Goal: Task Accomplishment & Management: Use online tool/utility

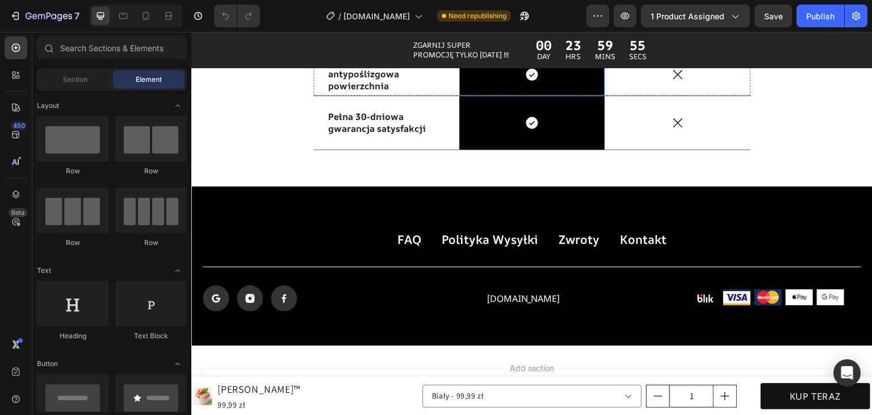
scroll to position [3521, 0]
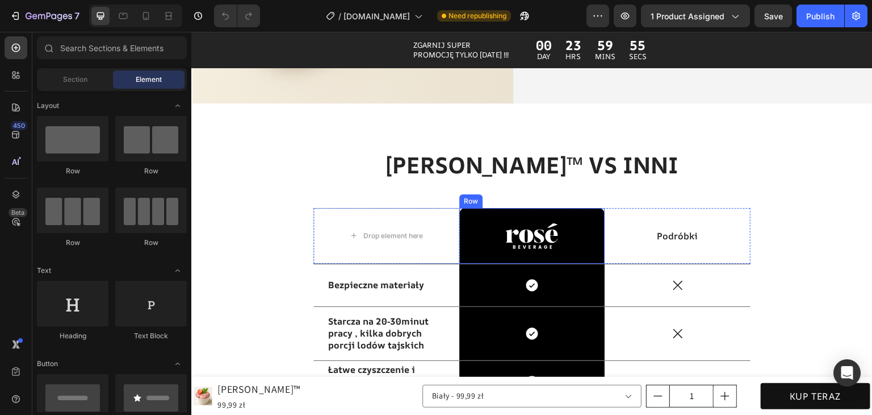
click at [529, 228] on img at bounding box center [531, 236] width 53 height 26
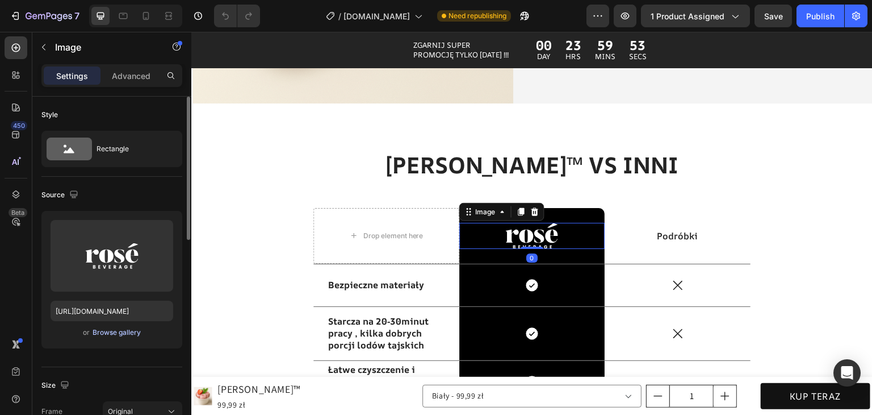
click at [118, 335] on div "Browse gallery" at bounding box center [117, 332] width 48 height 10
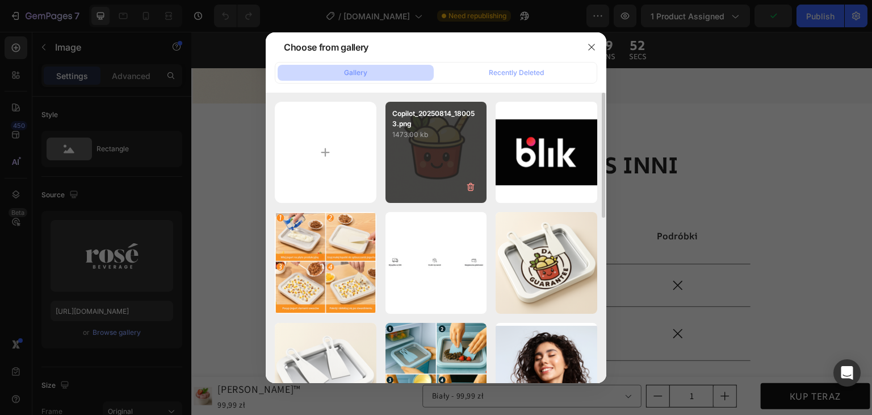
click at [407, 150] on div "Copilot_20250814_180053.png 1473.00 kb" at bounding box center [437, 153] width 102 height 102
type input "[URL][DOMAIN_NAME]"
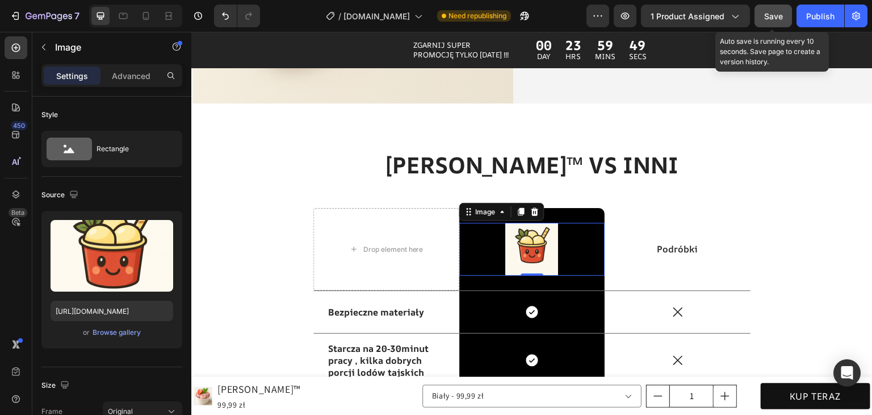
click at [777, 19] on span "Save" at bounding box center [773, 16] width 19 height 10
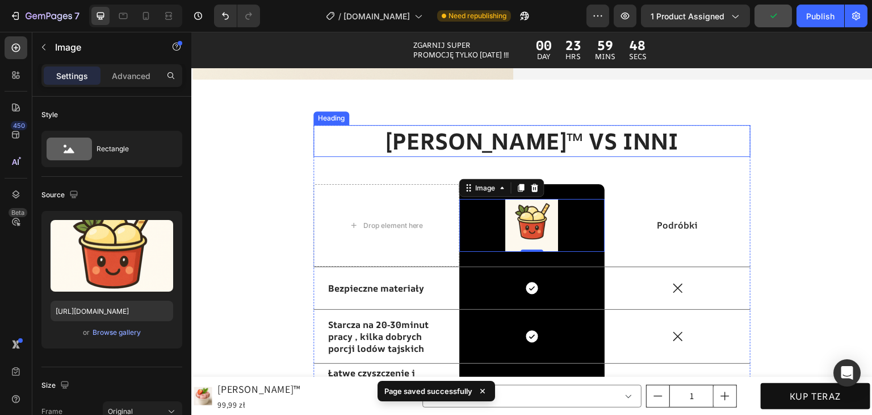
scroll to position [3635, 0]
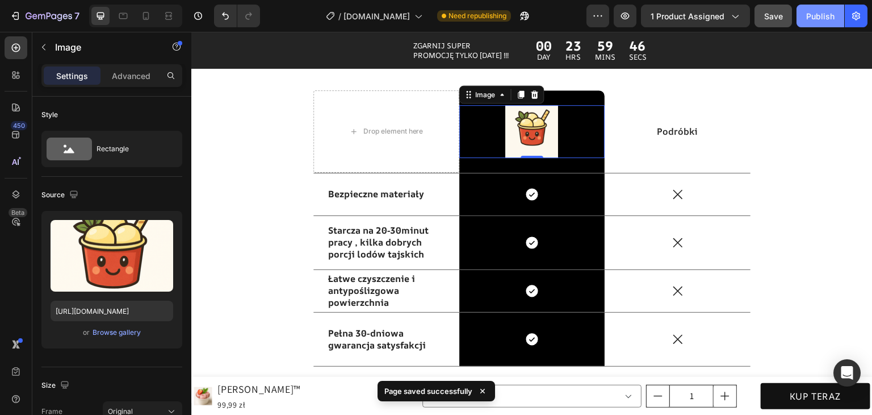
click at [803, 19] on button "Publish" at bounding box center [821, 16] width 48 height 23
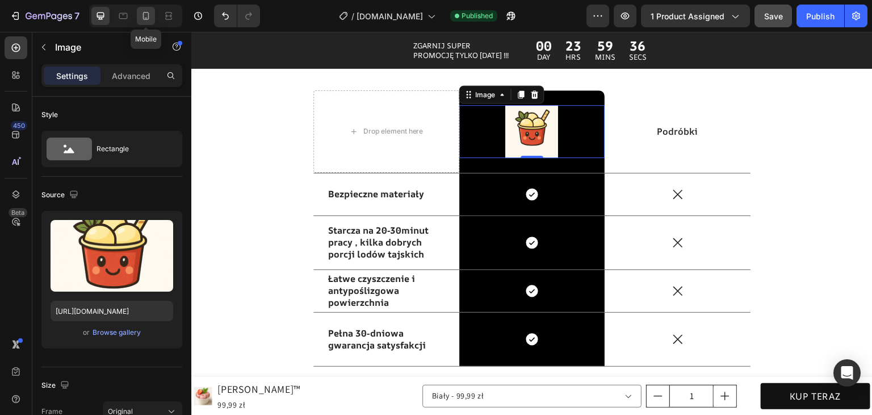
click at [151, 16] on icon at bounding box center [145, 15] width 11 height 11
type input "54"
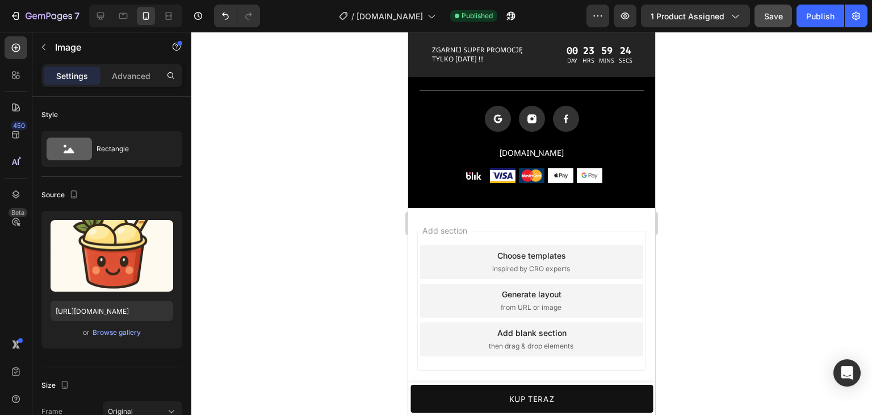
scroll to position [2726, 0]
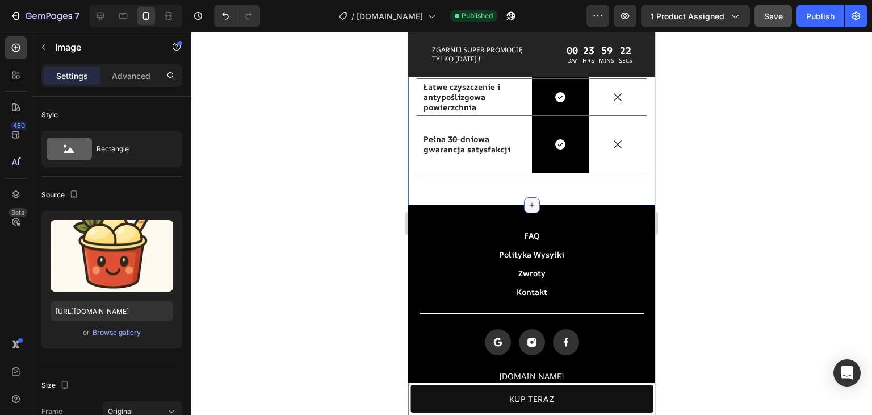
click at [529, 210] on icon at bounding box center [532, 204] width 9 height 9
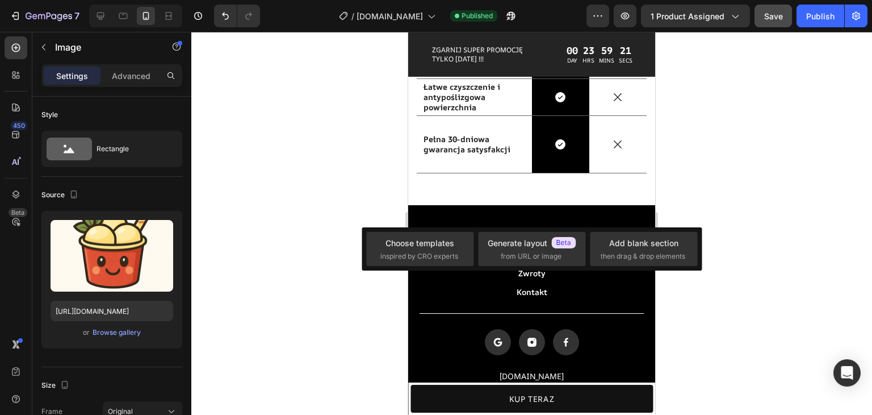
click at [273, 173] on div at bounding box center [531, 223] width 681 height 383
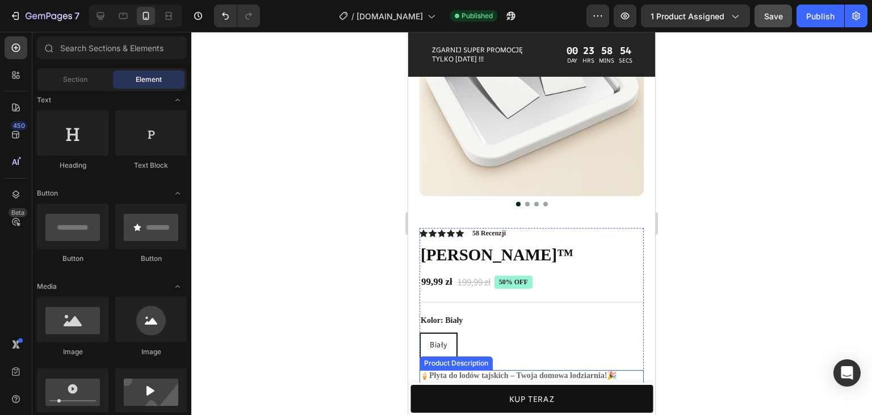
scroll to position [398, 0]
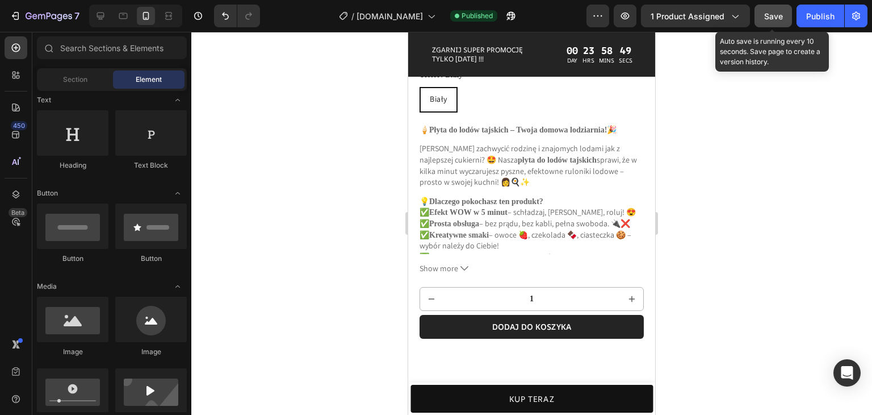
click at [766, 14] on span "Save" at bounding box center [773, 16] width 19 height 10
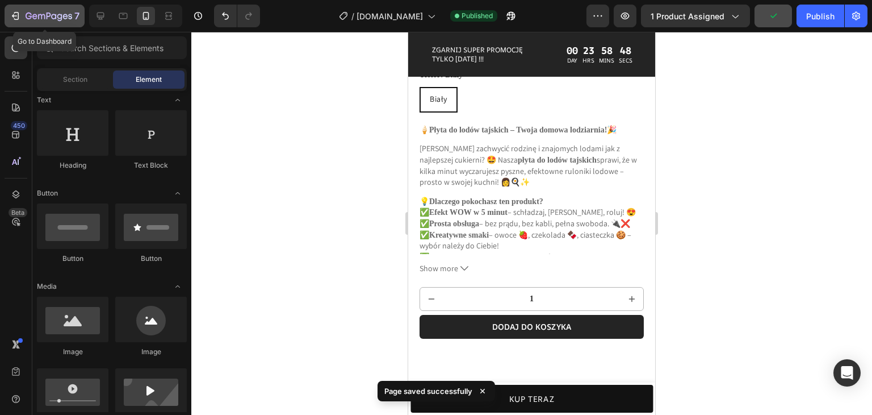
click at [10, 18] on icon "button" at bounding box center [15, 15] width 11 height 11
